Goal: Task Accomplishment & Management: Manage account settings

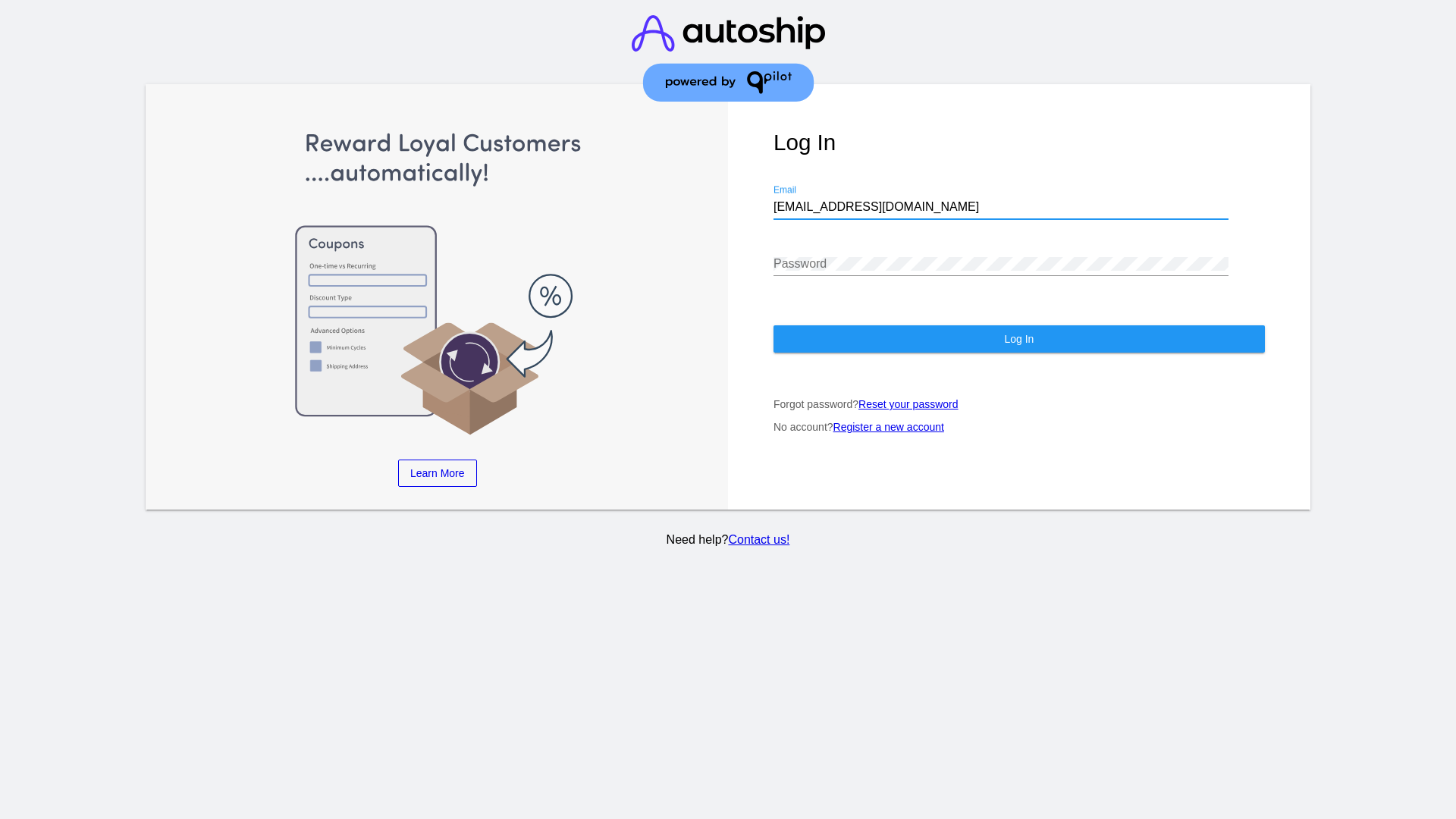
type input "[EMAIL_ADDRESS][DOMAIN_NAME]"
click at [1019, 339] on span "Log In" at bounding box center [1019, 339] width 30 height 13
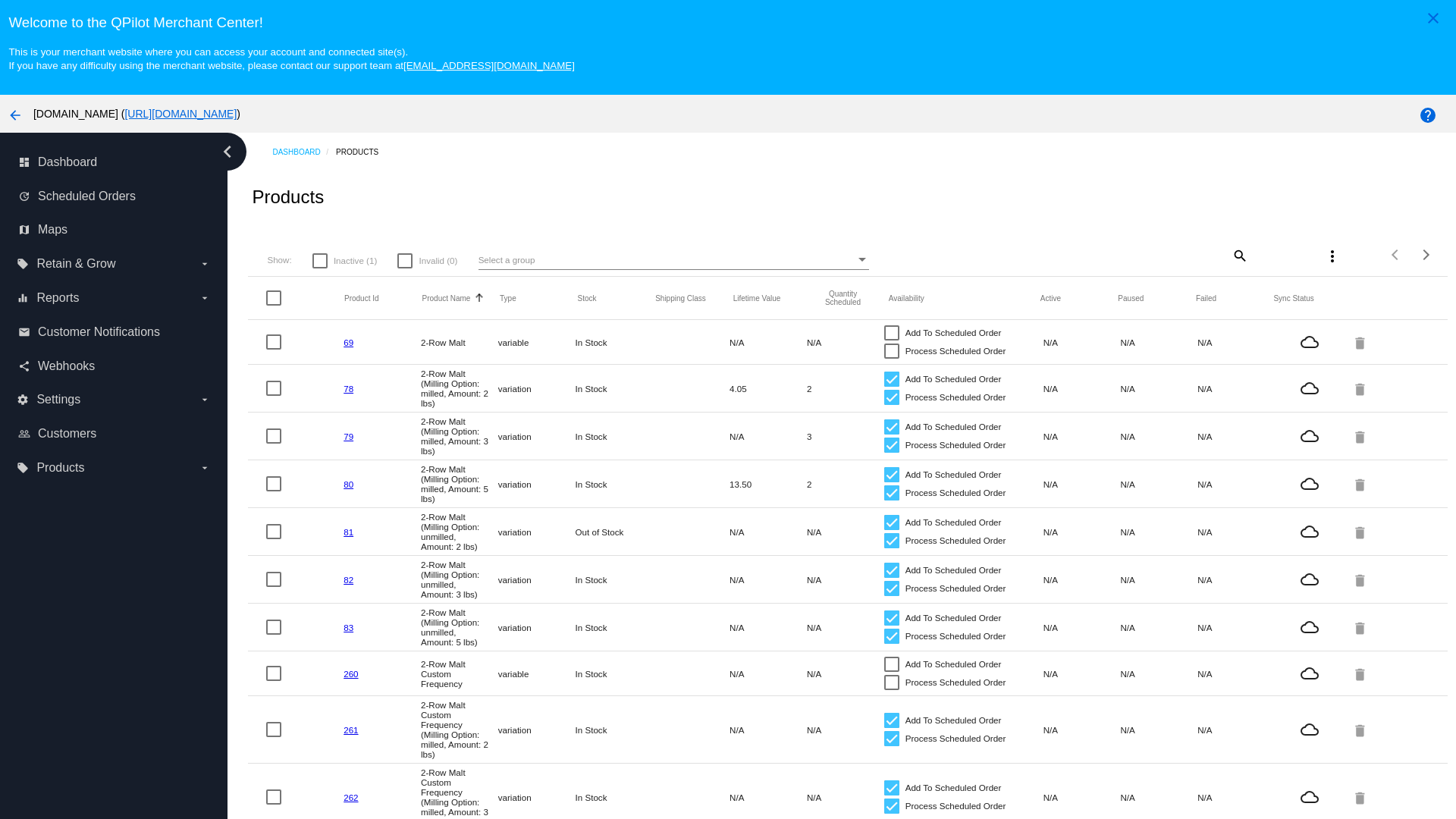
click at [344, 260] on span "Inactive (1)" at bounding box center [355, 261] width 43 height 18
click at [320, 268] on input "Inactive (1)" at bounding box center [320, 268] width 1 height 1
checkbox input "true"
click at [1238, 255] on mat-icon "search" at bounding box center [1239, 255] width 18 height 23
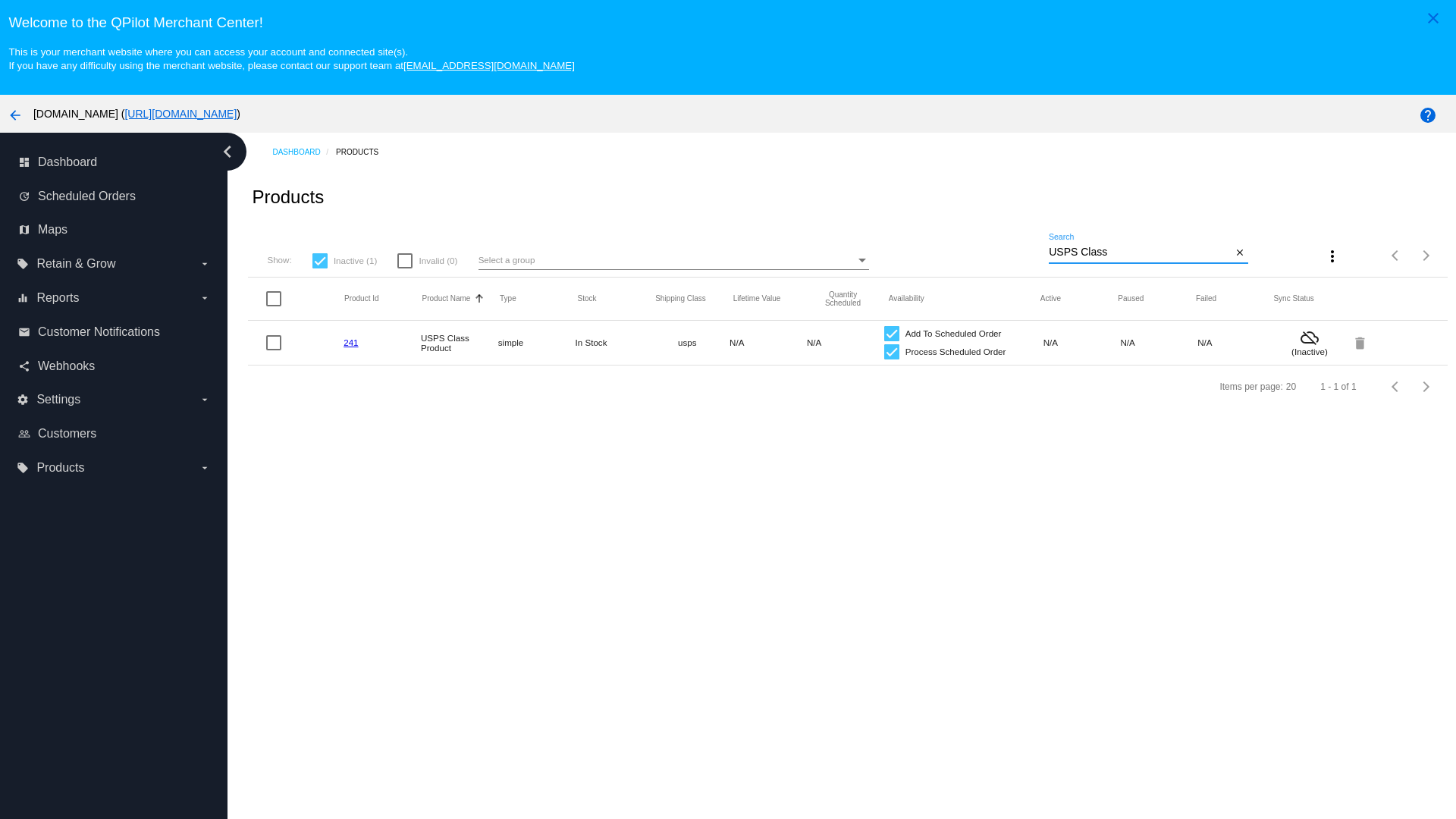
type input "USPS Class"
click at [891, 352] on div at bounding box center [892, 352] width 15 height 15
click at [891, 359] on input "Process Scheduled Order" at bounding box center [891, 359] width 1 height 1
checkbox input "false"
click at [891, 333] on div at bounding box center [892, 334] width 15 height 15
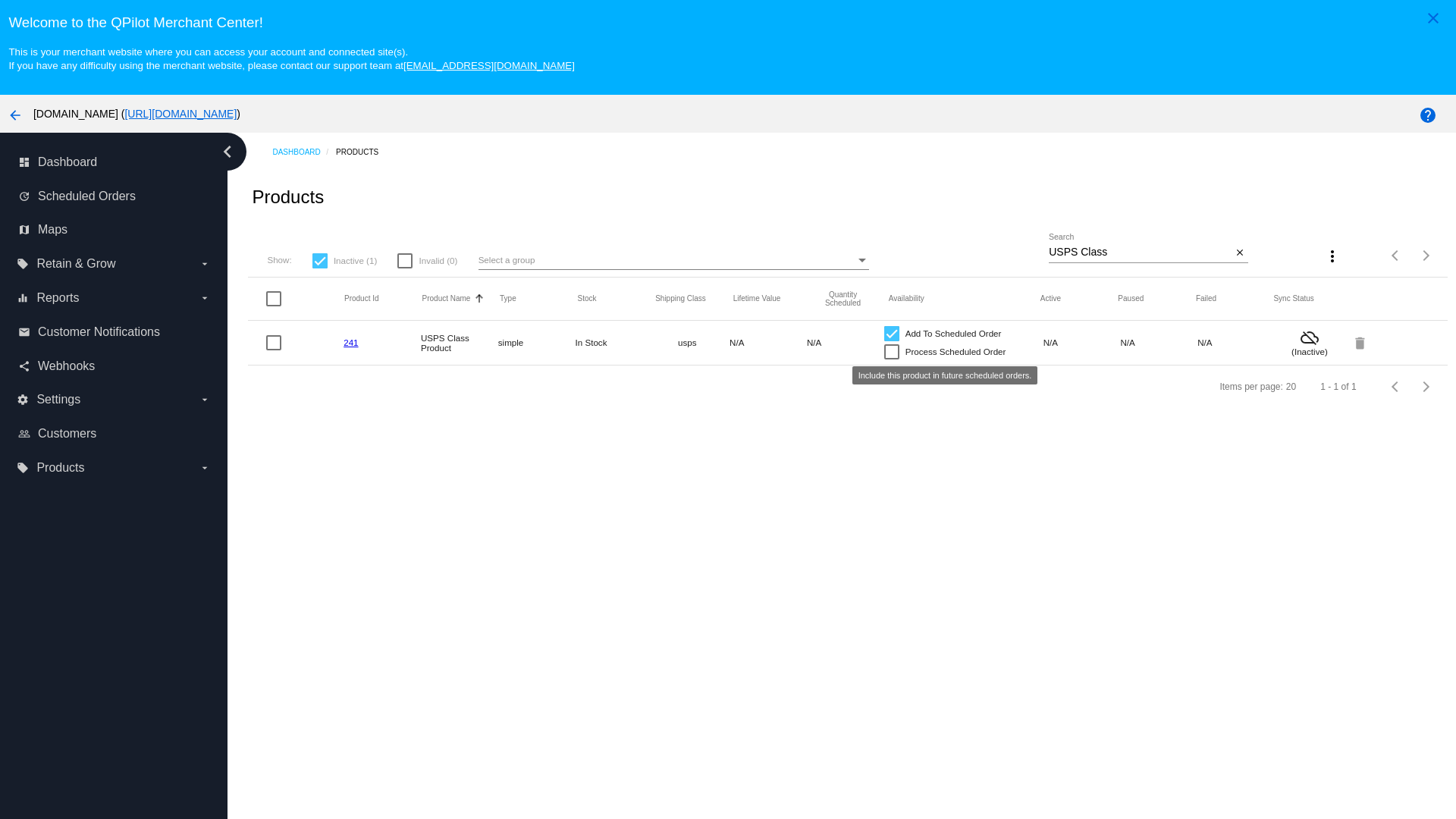
click at [891, 341] on input "Add To Scheduled Order" at bounding box center [891, 341] width 1 height 1
checkbox input "false"
